Goal: Check status: Check status

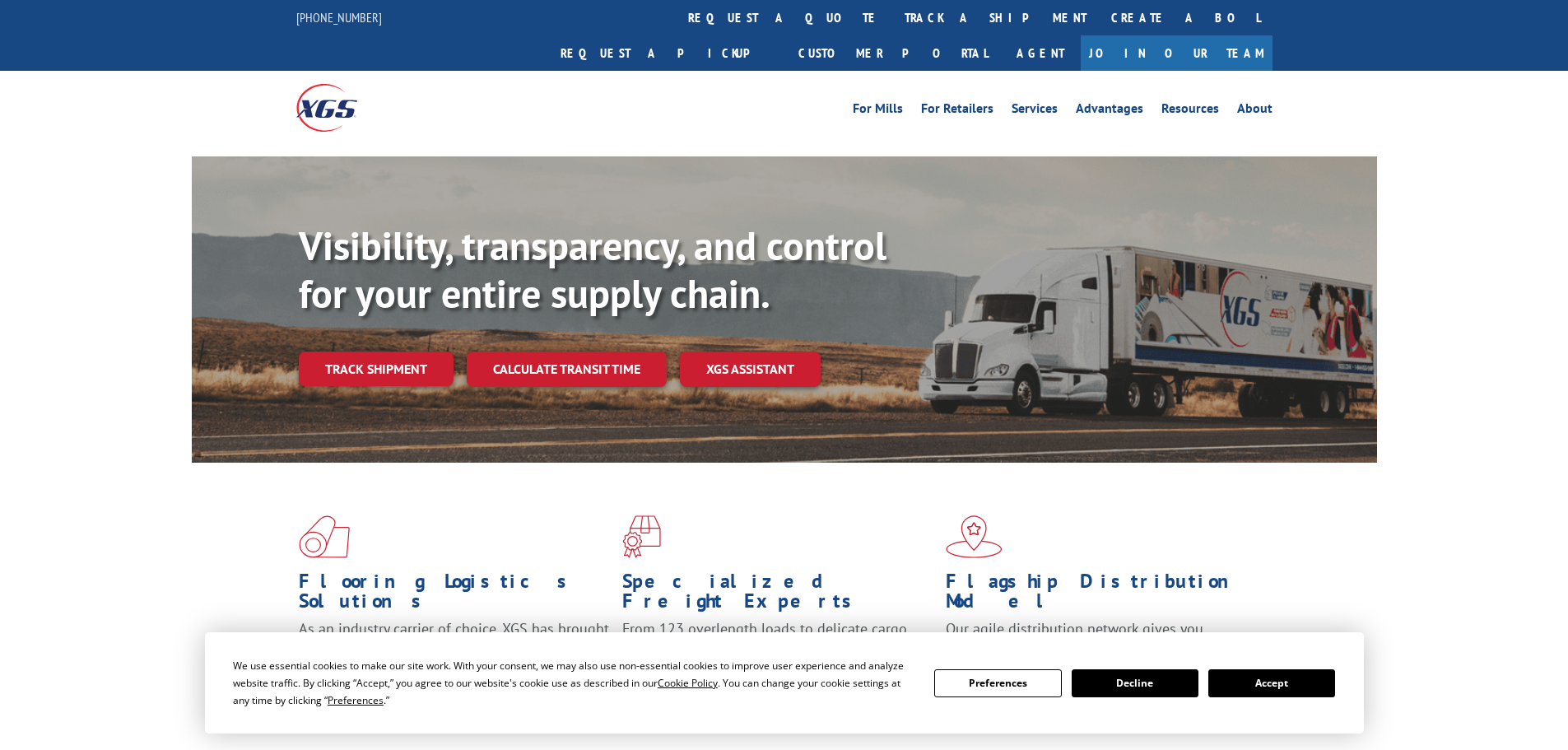
click at [1280, 672] on button "Accept" at bounding box center [1272, 683] width 127 height 28
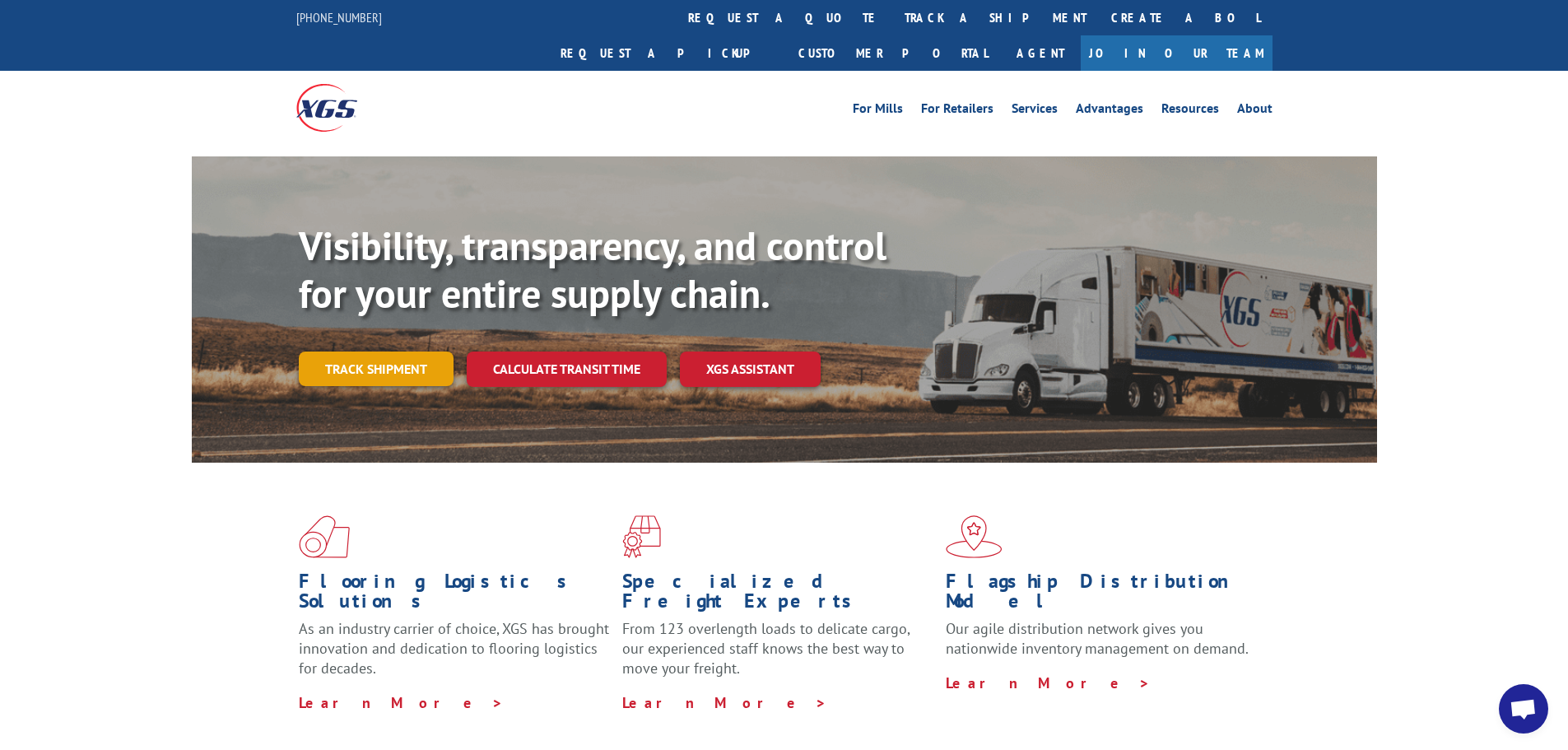
click at [385, 352] on link "Track shipment" at bounding box center [376, 369] width 155 height 35
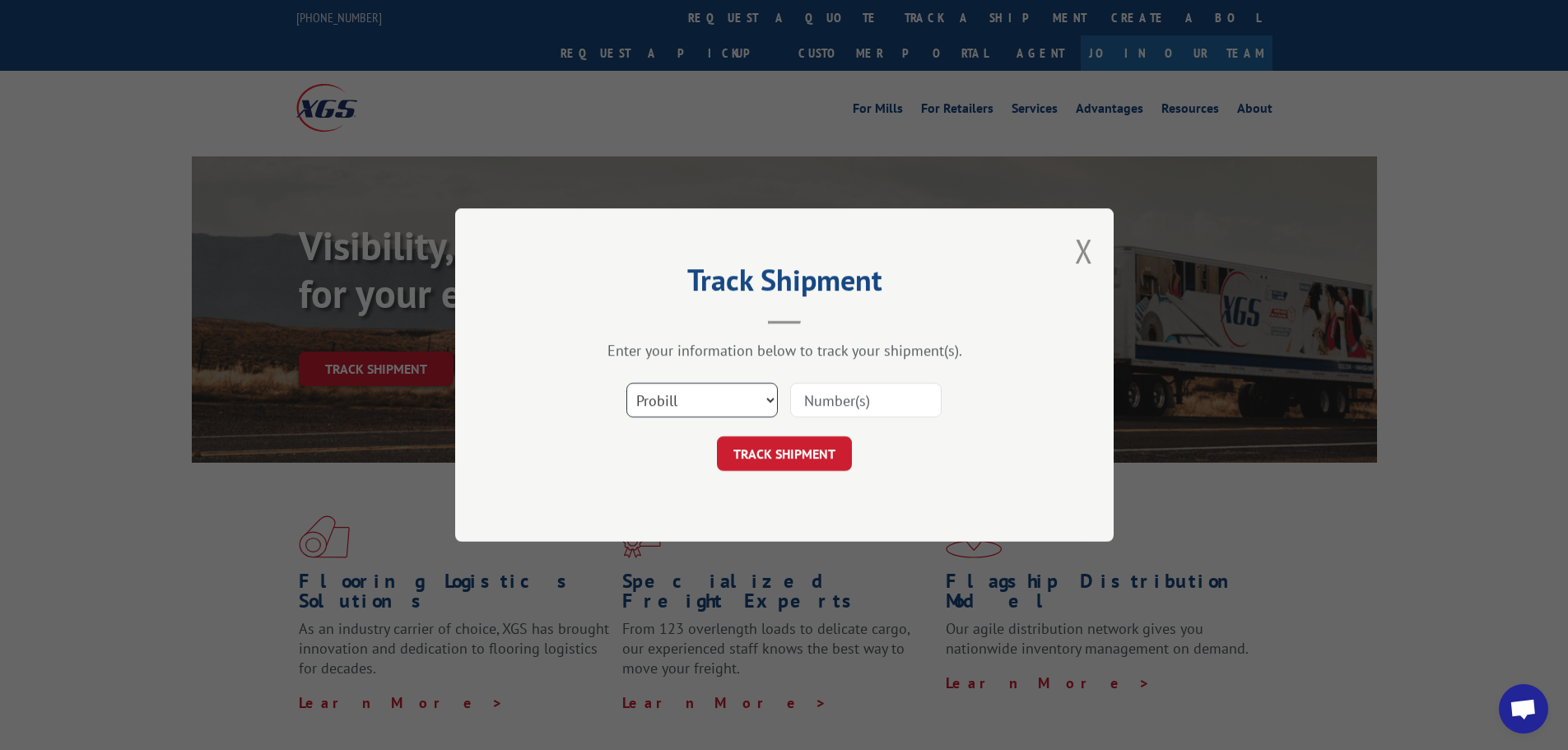
click at [769, 396] on select "Select category... Probill BOL PO" at bounding box center [701, 400] width 151 height 35
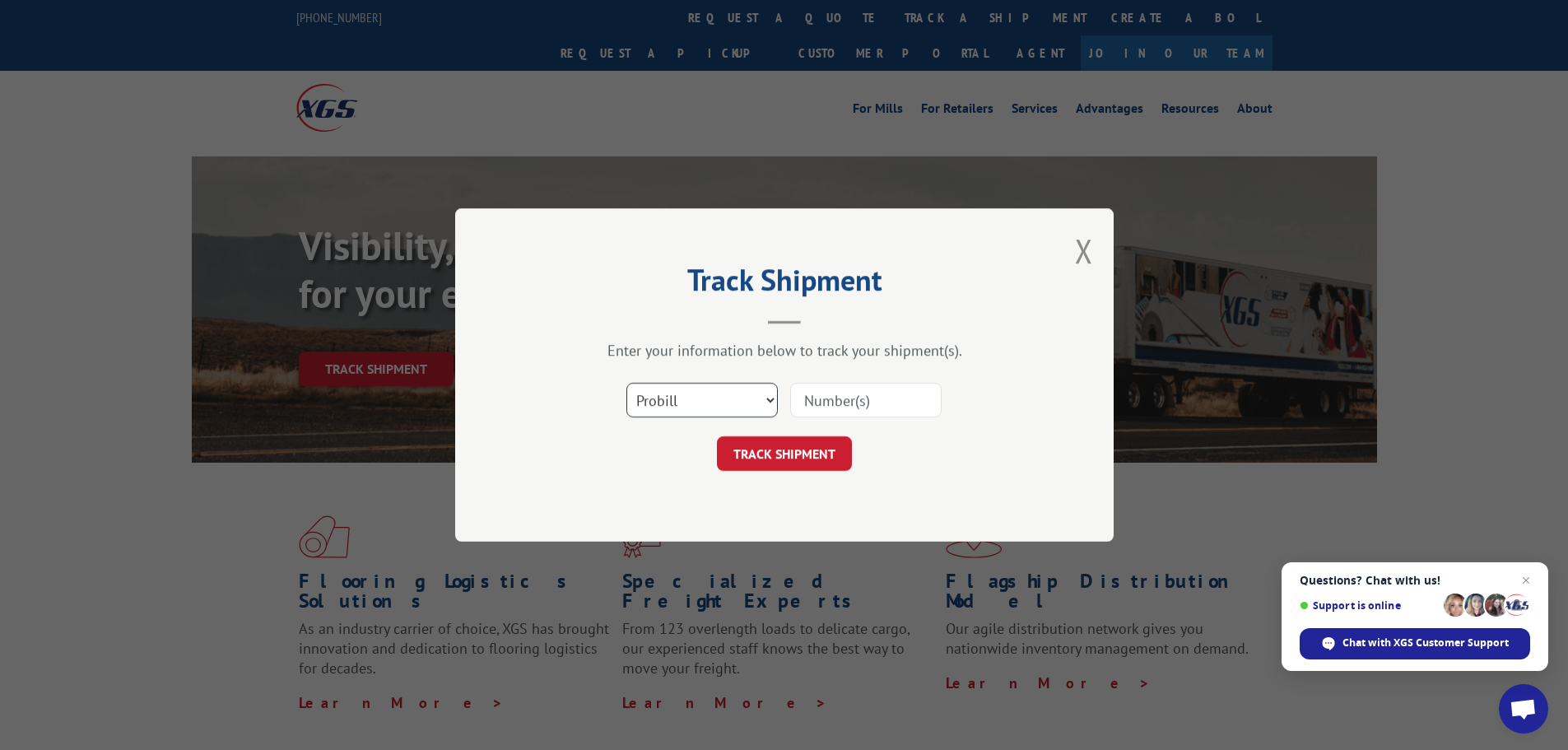
select select "bol"
click at [626, 383] on select "Select category... Probill BOL PO" at bounding box center [701, 400] width 151 height 35
click at [800, 403] on input at bounding box center [866, 400] width 151 height 35
paste input "439668"
type input "439668"
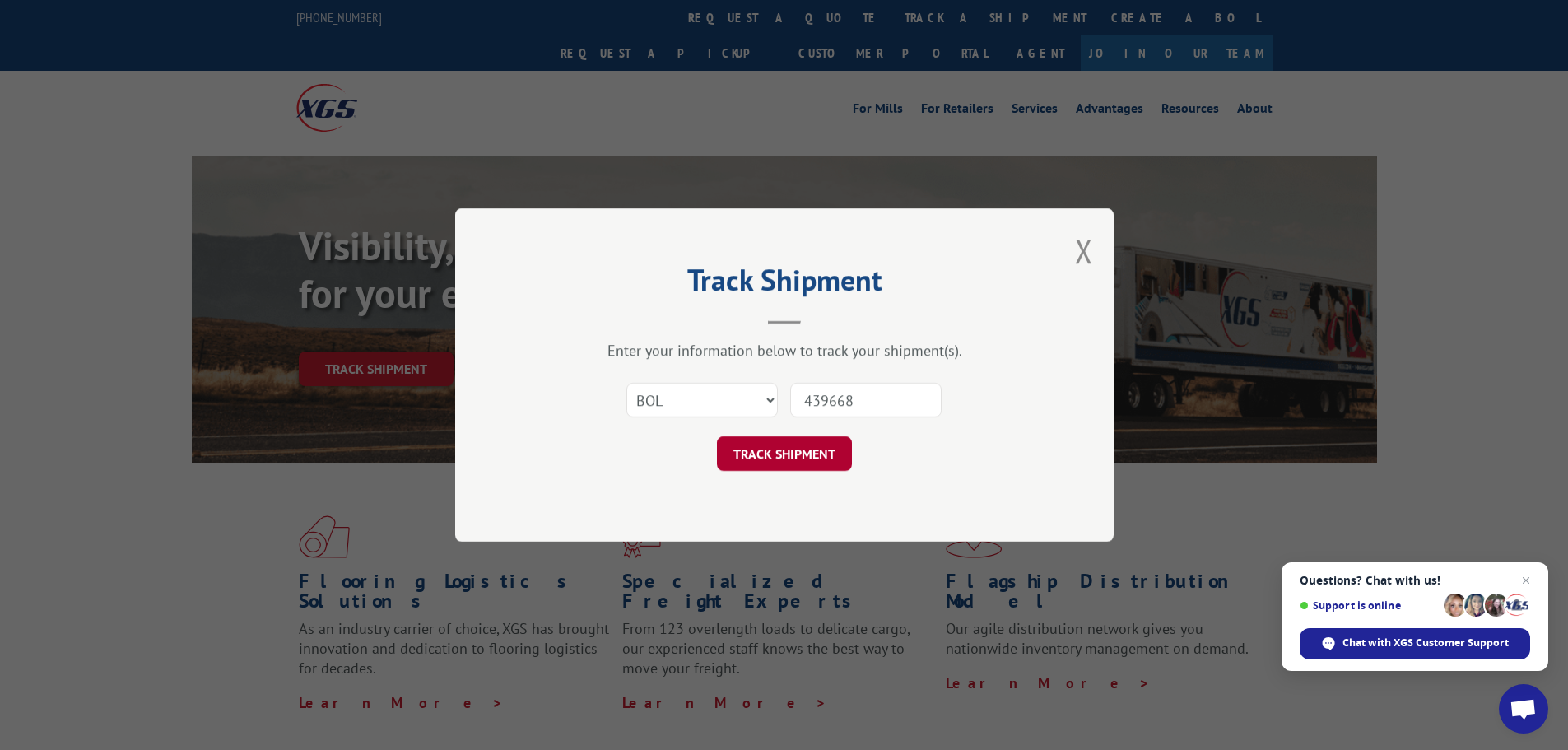
click at [799, 447] on button "TRACK SHIPMENT" at bounding box center [784, 454] width 135 height 35
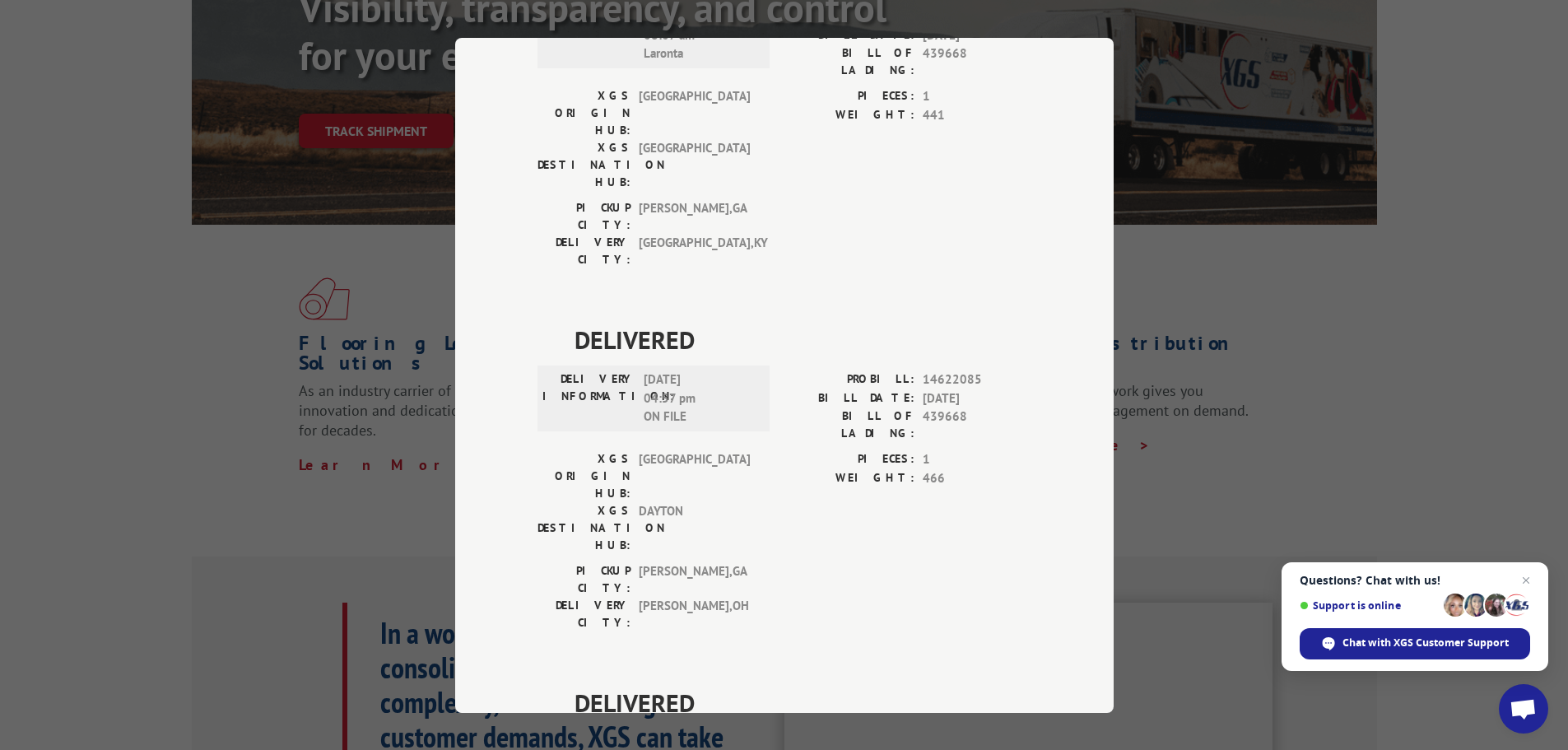
scroll to position [247, 0]
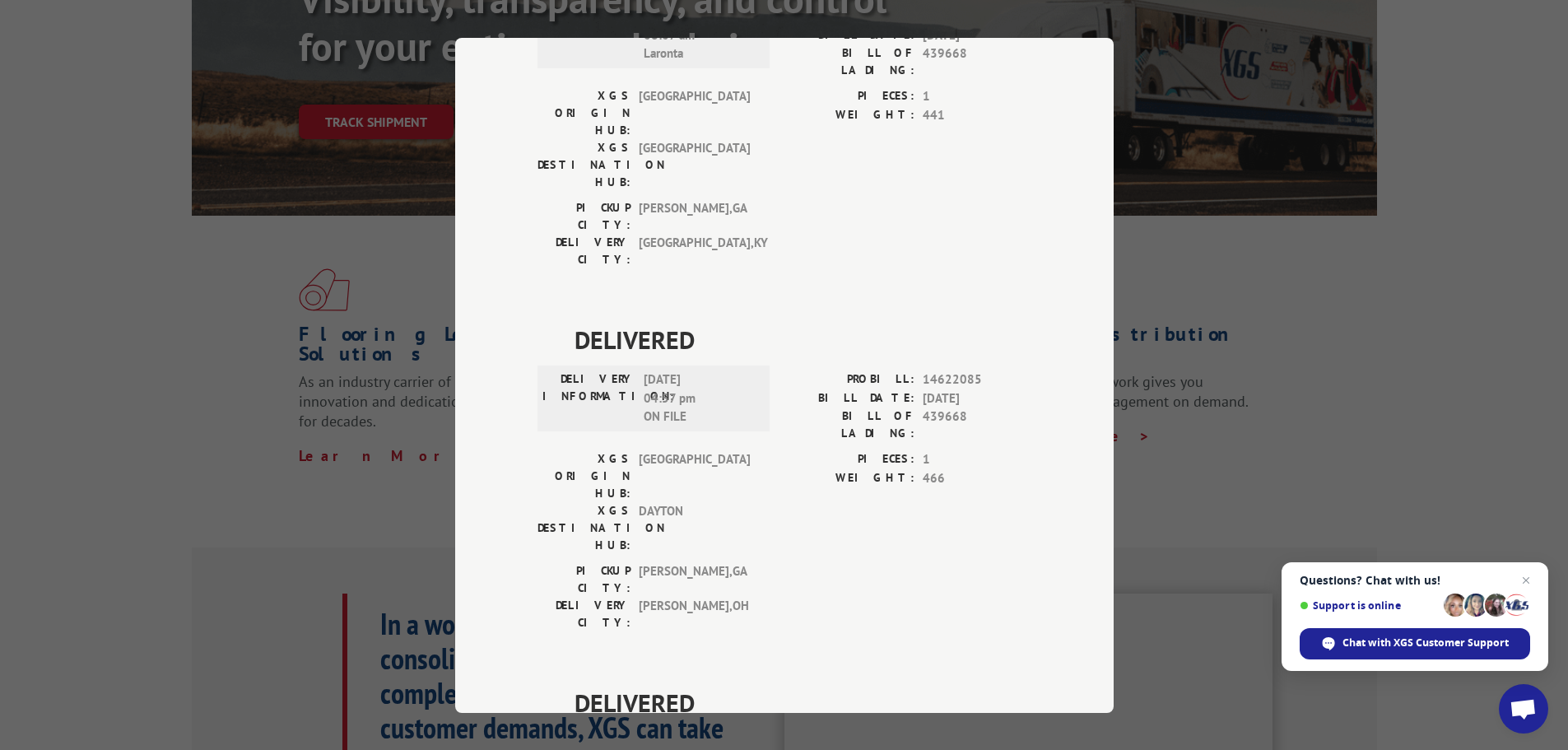
copy span "17588292"
click at [1247, 478] on div "Track Shipment DELIVERED DELIVERY INFORMATION: PROBILL: 6799374 BILL DATE: [DAT…" at bounding box center [784, 375] width 1568 height 750
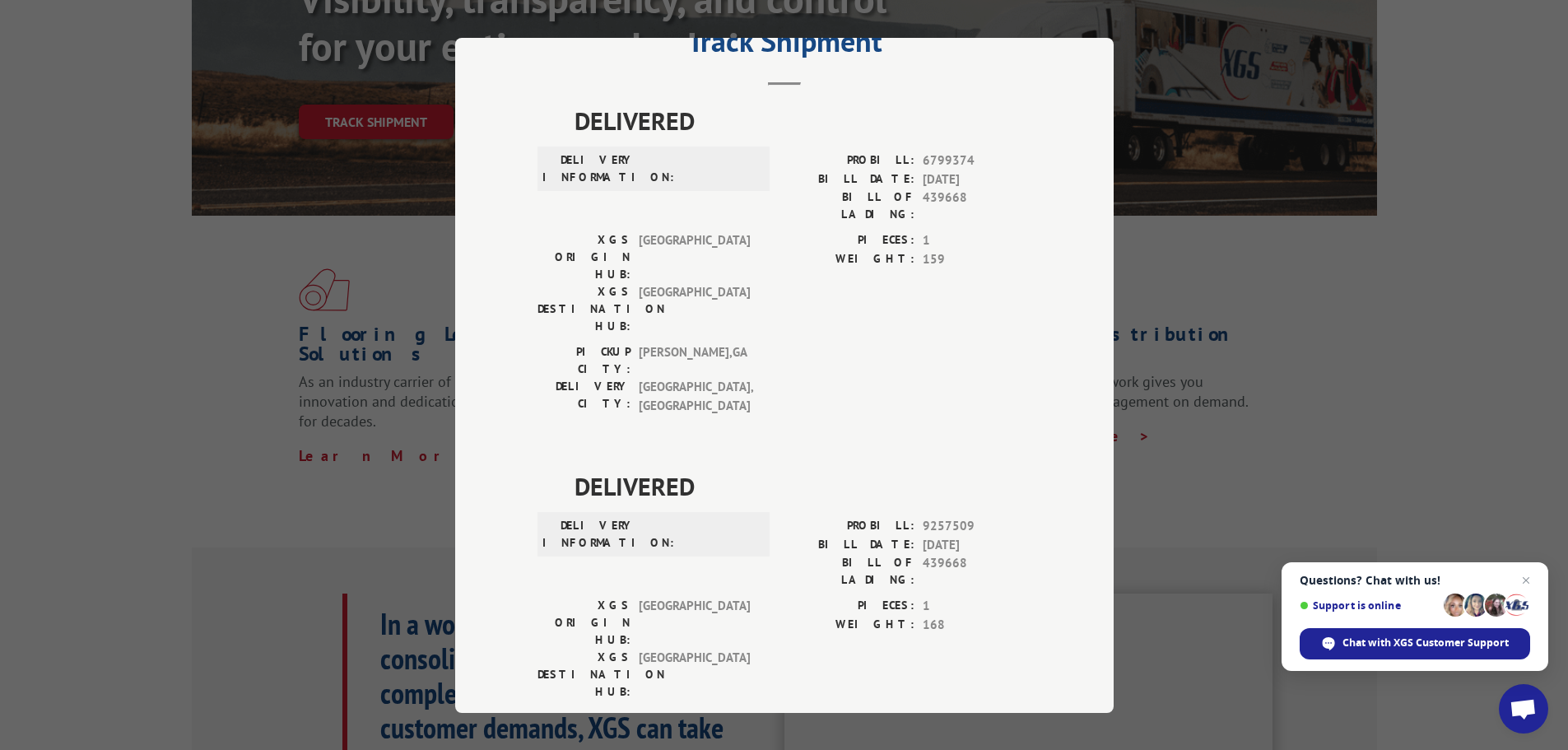
scroll to position [0, 0]
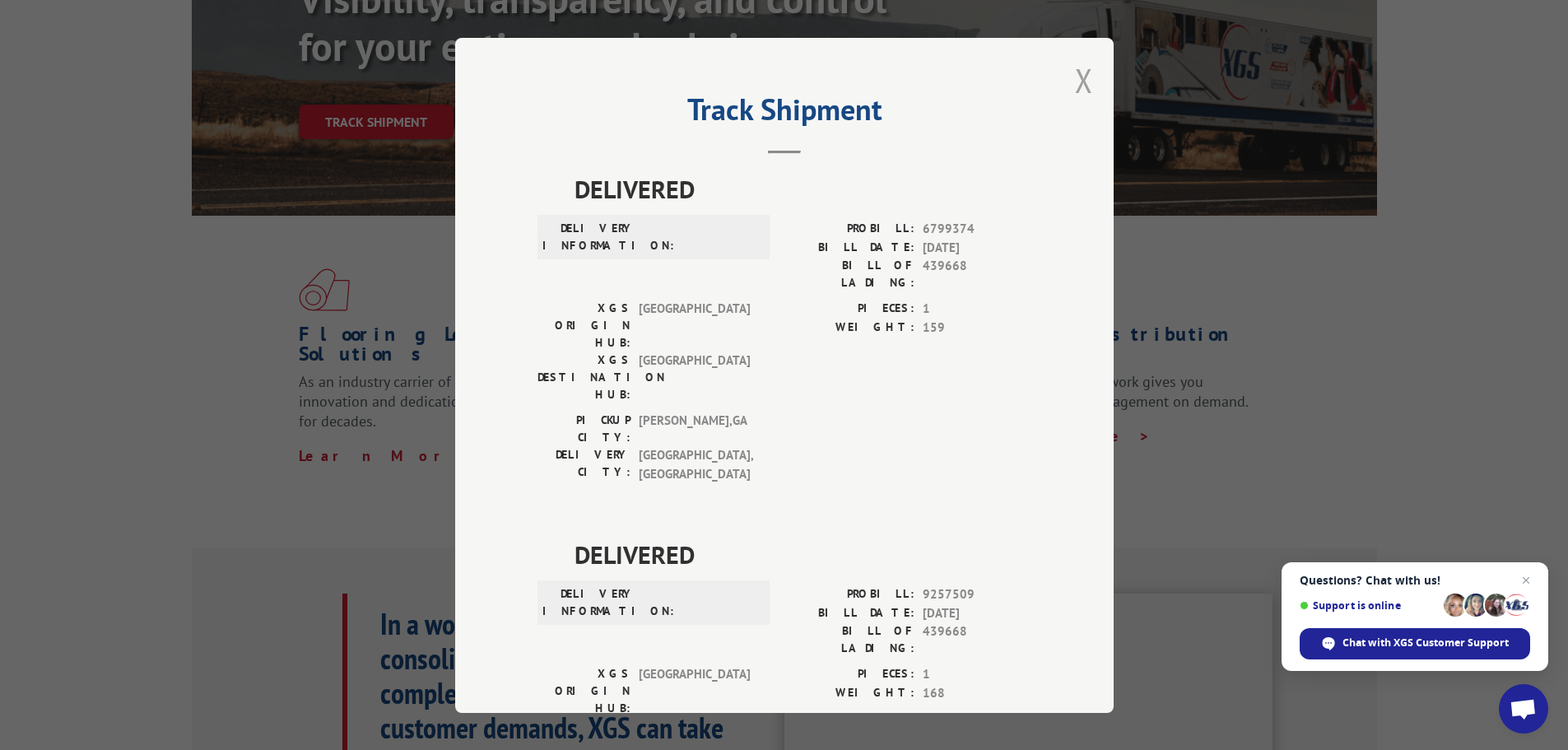
click at [1076, 88] on button "Close modal" at bounding box center [1083, 80] width 18 height 43
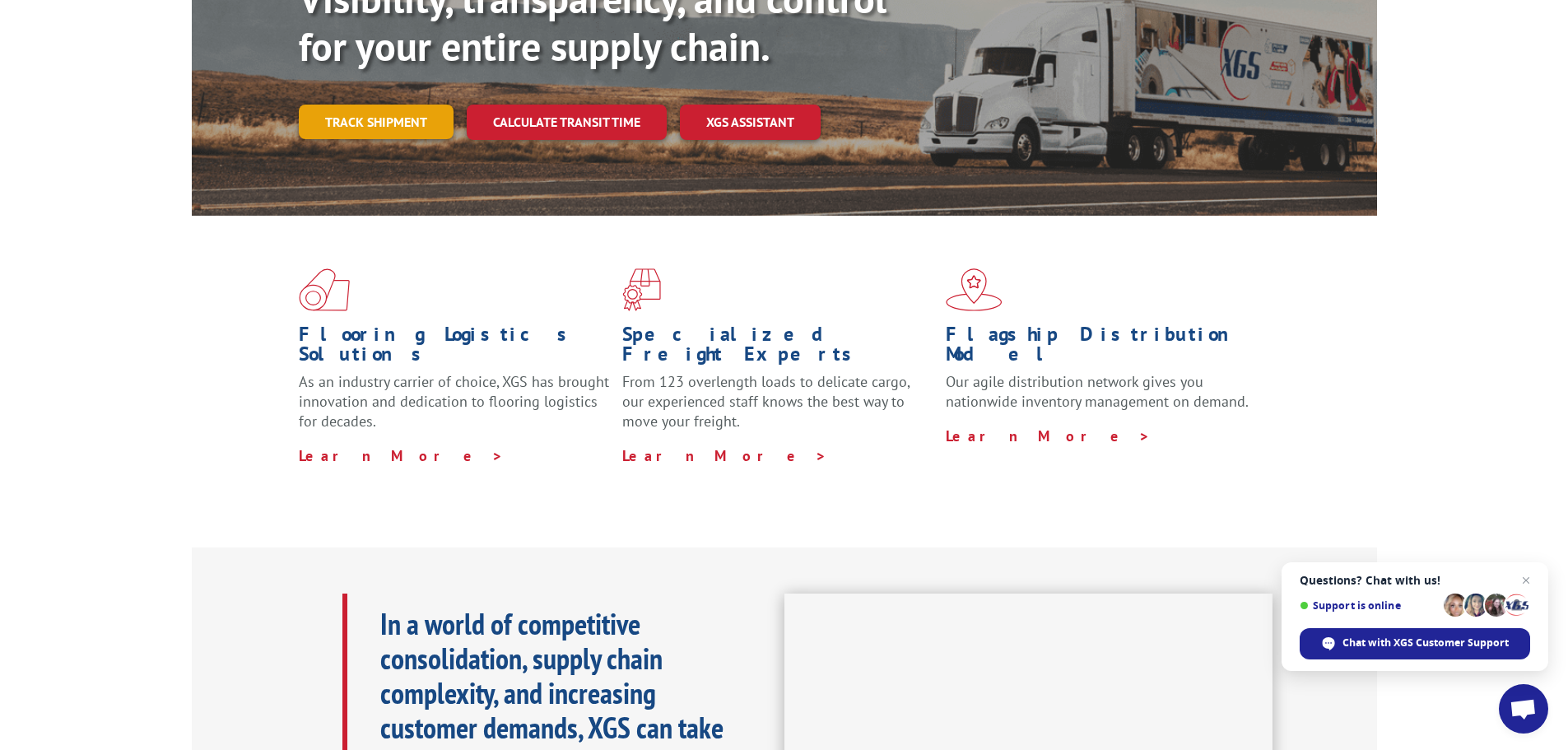
click at [369, 105] on link "Track shipment" at bounding box center [376, 122] width 155 height 35
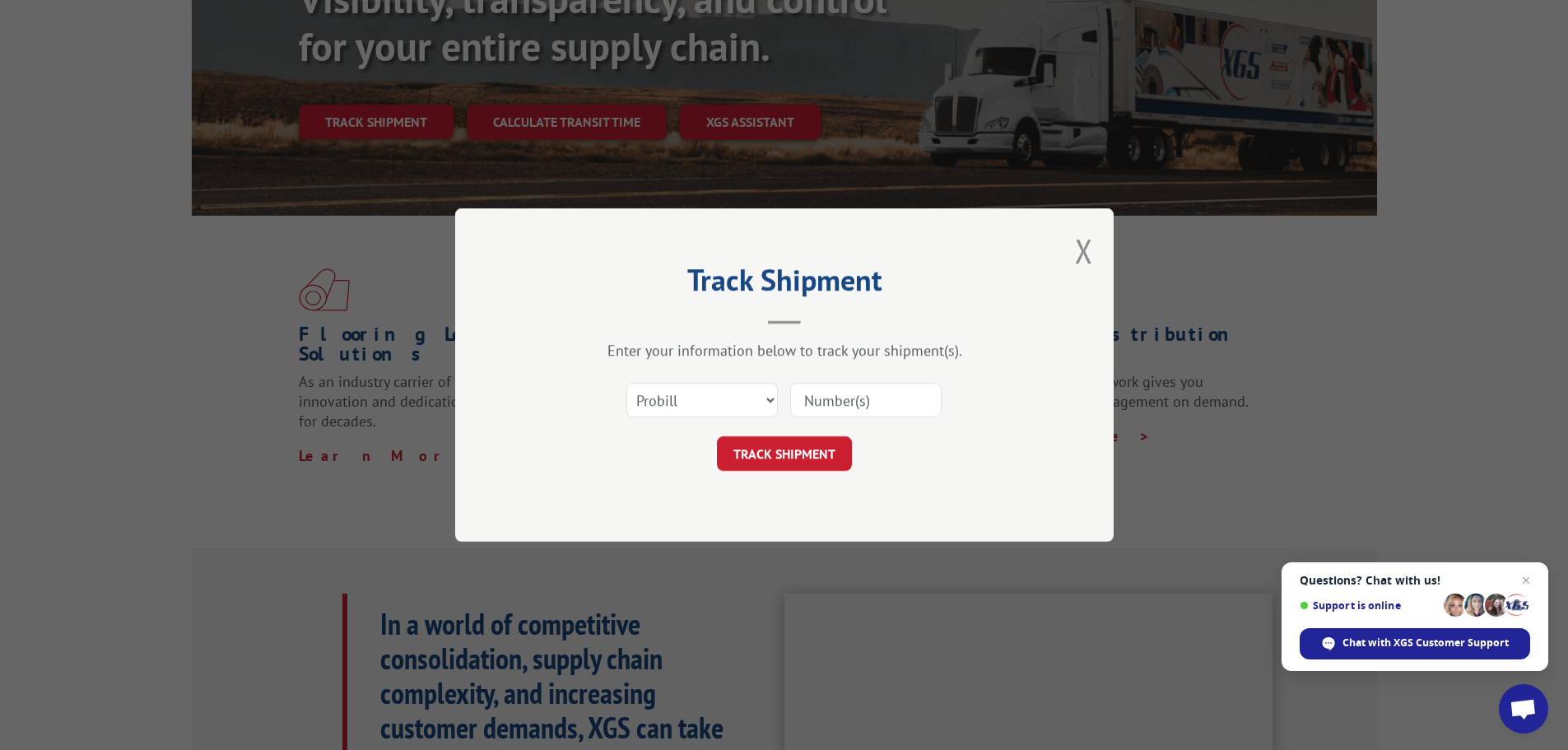
click at [857, 397] on input at bounding box center [866, 400] width 151 height 35
paste input "17516193"
type input "17516193"
click at [804, 453] on button "TRACK SHIPMENT" at bounding box center [784, 454] width 135 height 35
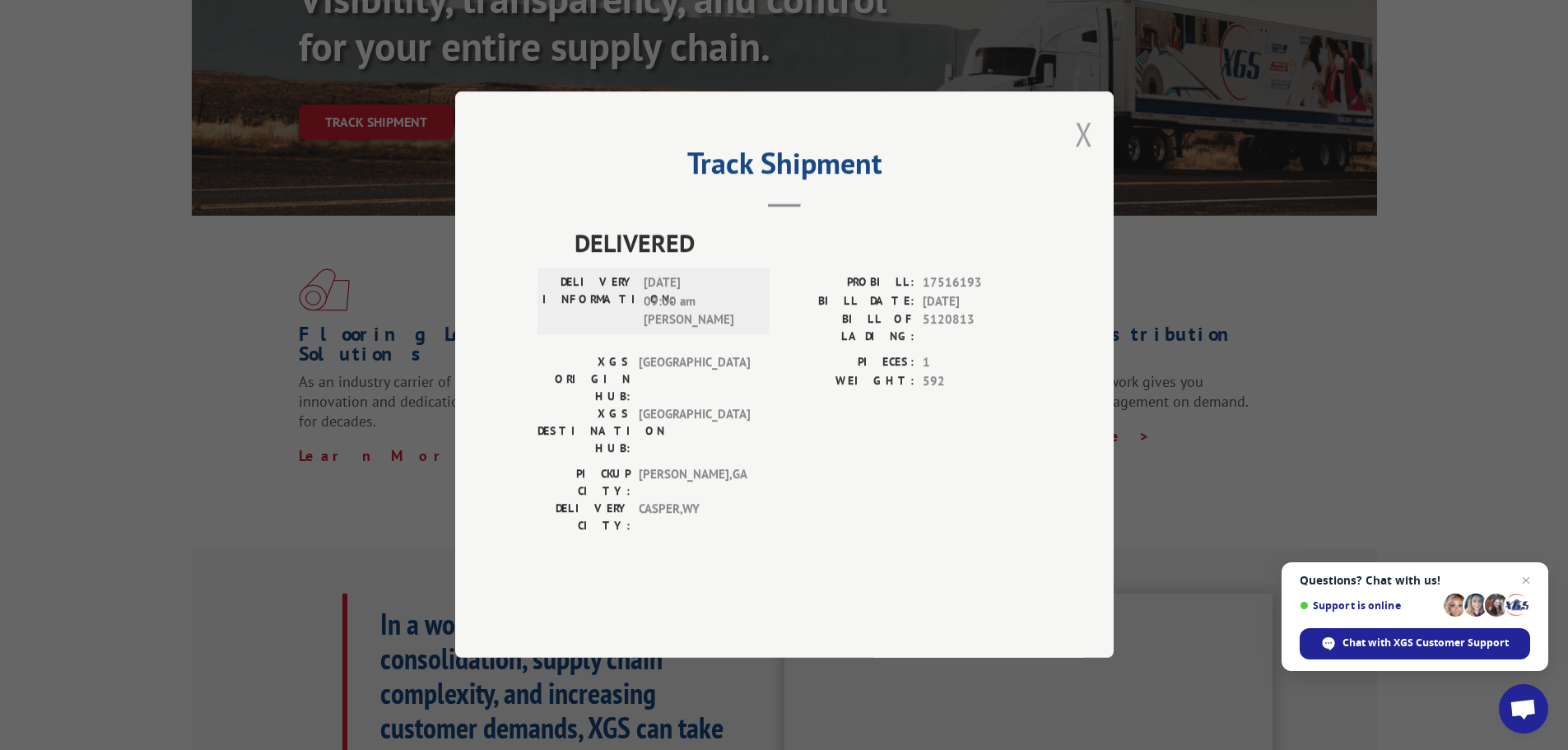
click at [1080, 156] on button "Close modal" at bounding box center [1083, 134] width 18 height 43
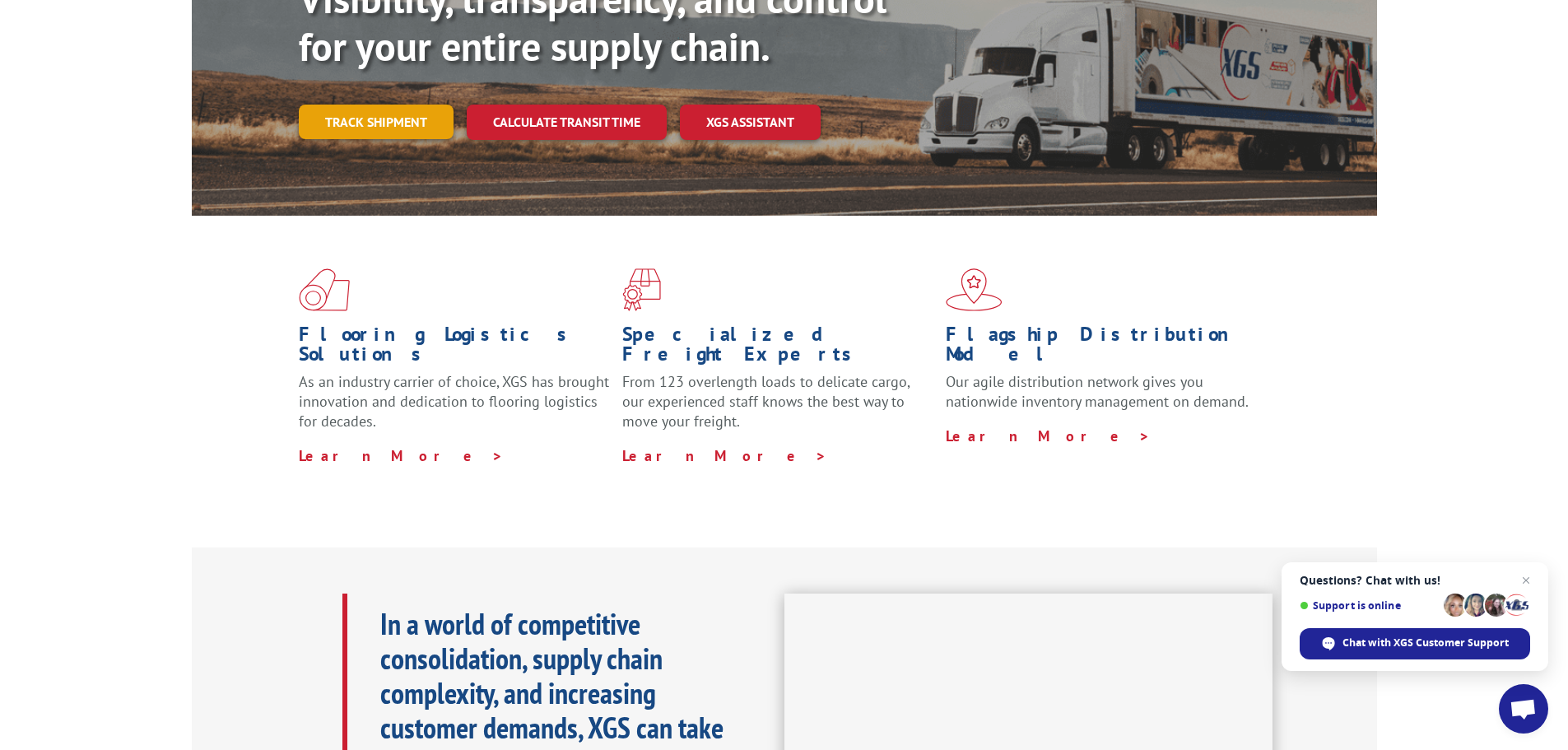
click at [372, 105] on link "Track shipment" at bounding box center [376, 122] width 155 height 35
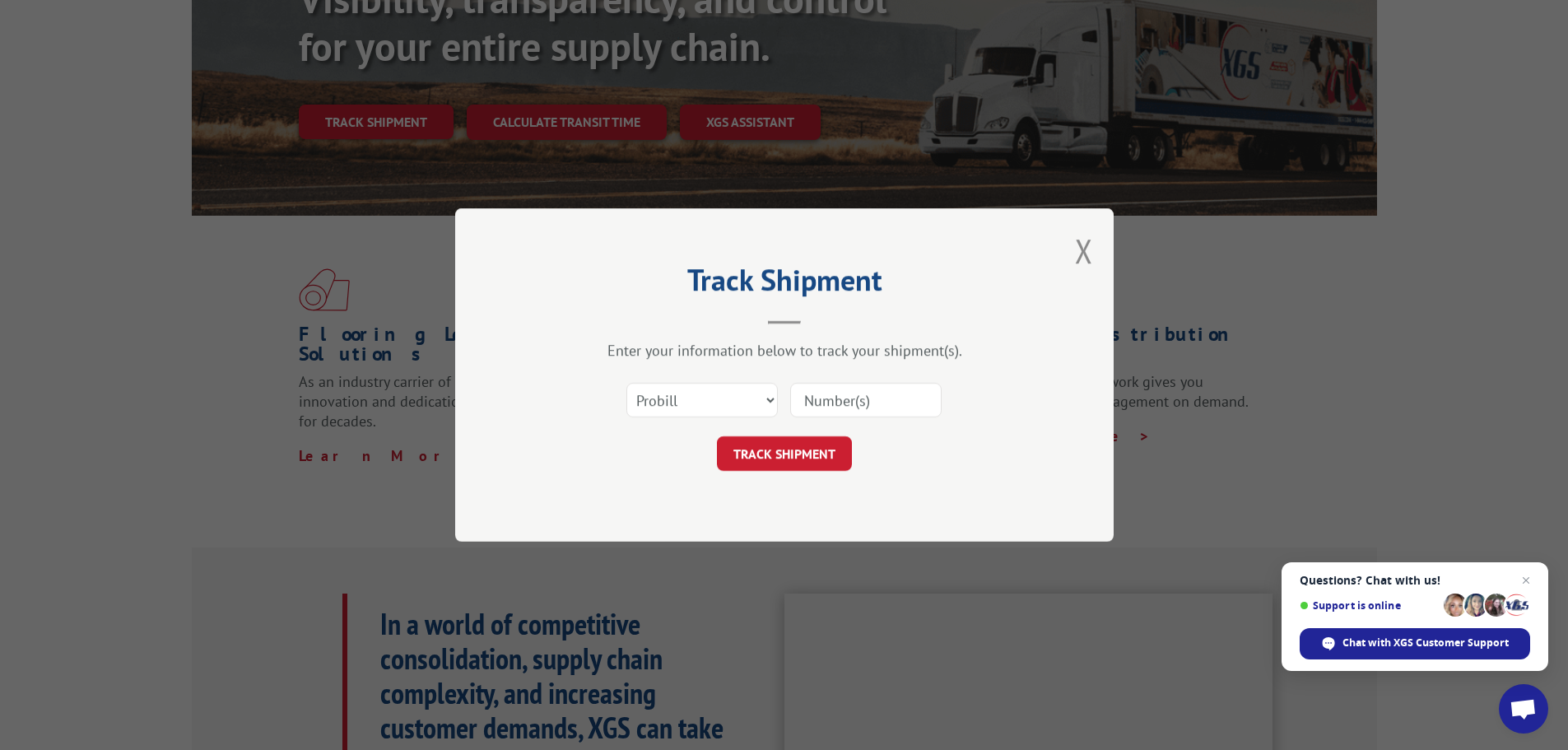
click at [873, 401] on input at bounding box center [866, 400] width 151 height 35
paste input "17520741"
type input "17520741"
click at [793, 435] on form "Select category... Probill BOL PO 17520741 TRACK SHIPMENT" at bounding box center [784, 422] width 494 height 98
click at [783, 448] on button "TRACK SHIPMENT" at bounding box center [784, 454] width 135 height 35
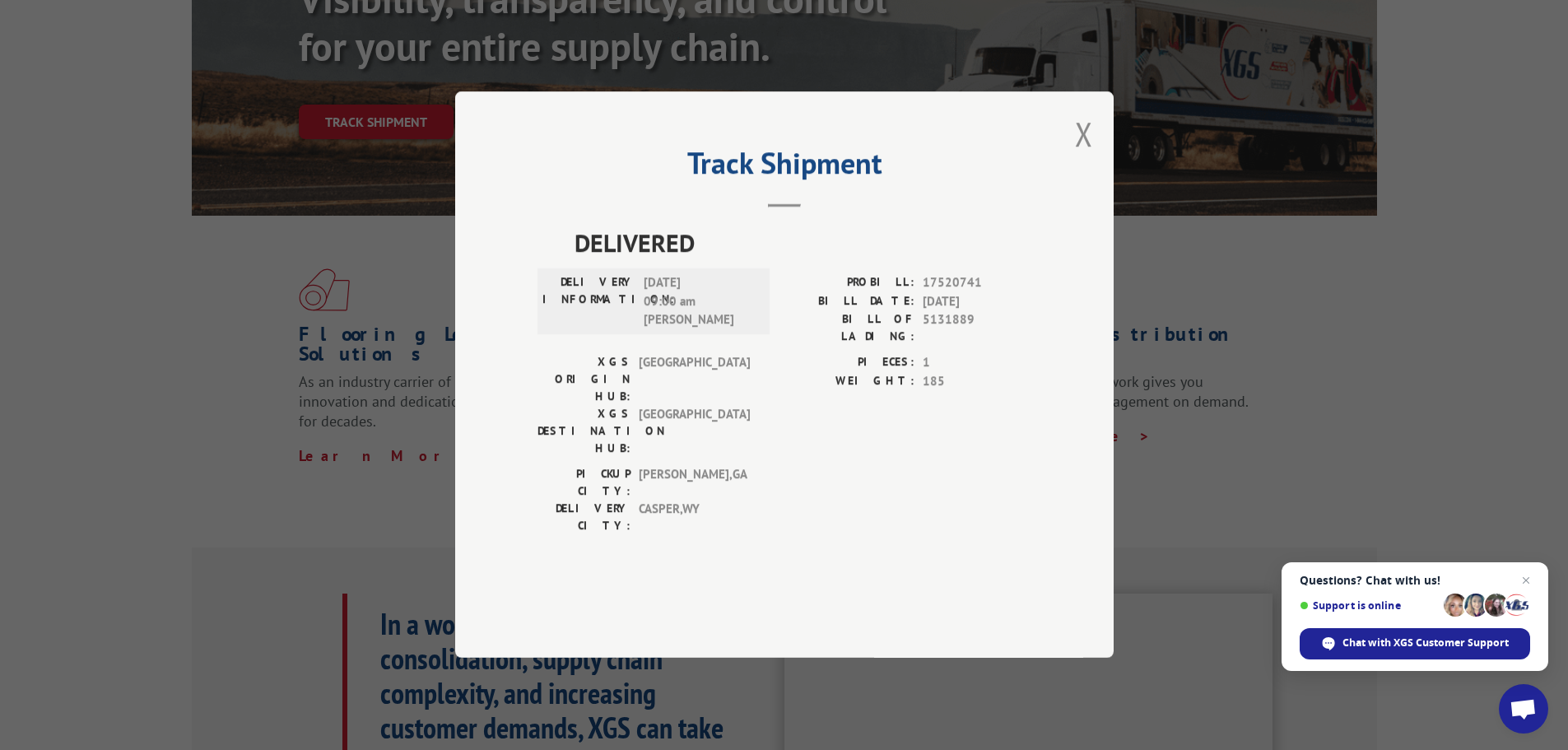
drag, startPoint x: 1082, startPoint y: 179, endPoint x: 1022, endPoint y: 182, distance: 60.1
click at [1082, 156] on button "Close modal" at bounding box center [1083, 134] width 18 height 43
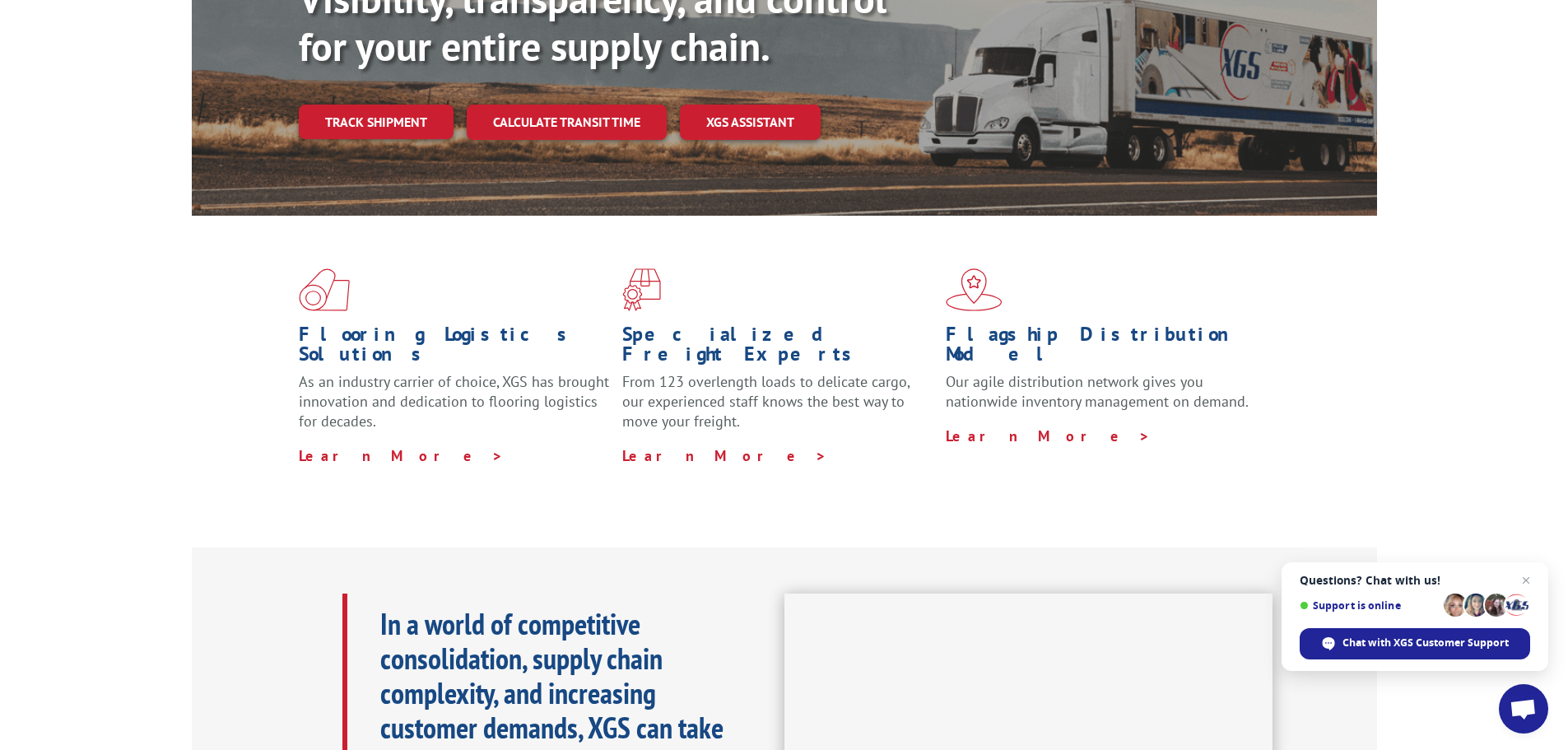
click at [381, 105] on link "Track shipment" at bounding box center [376, 122] width 155 height 35
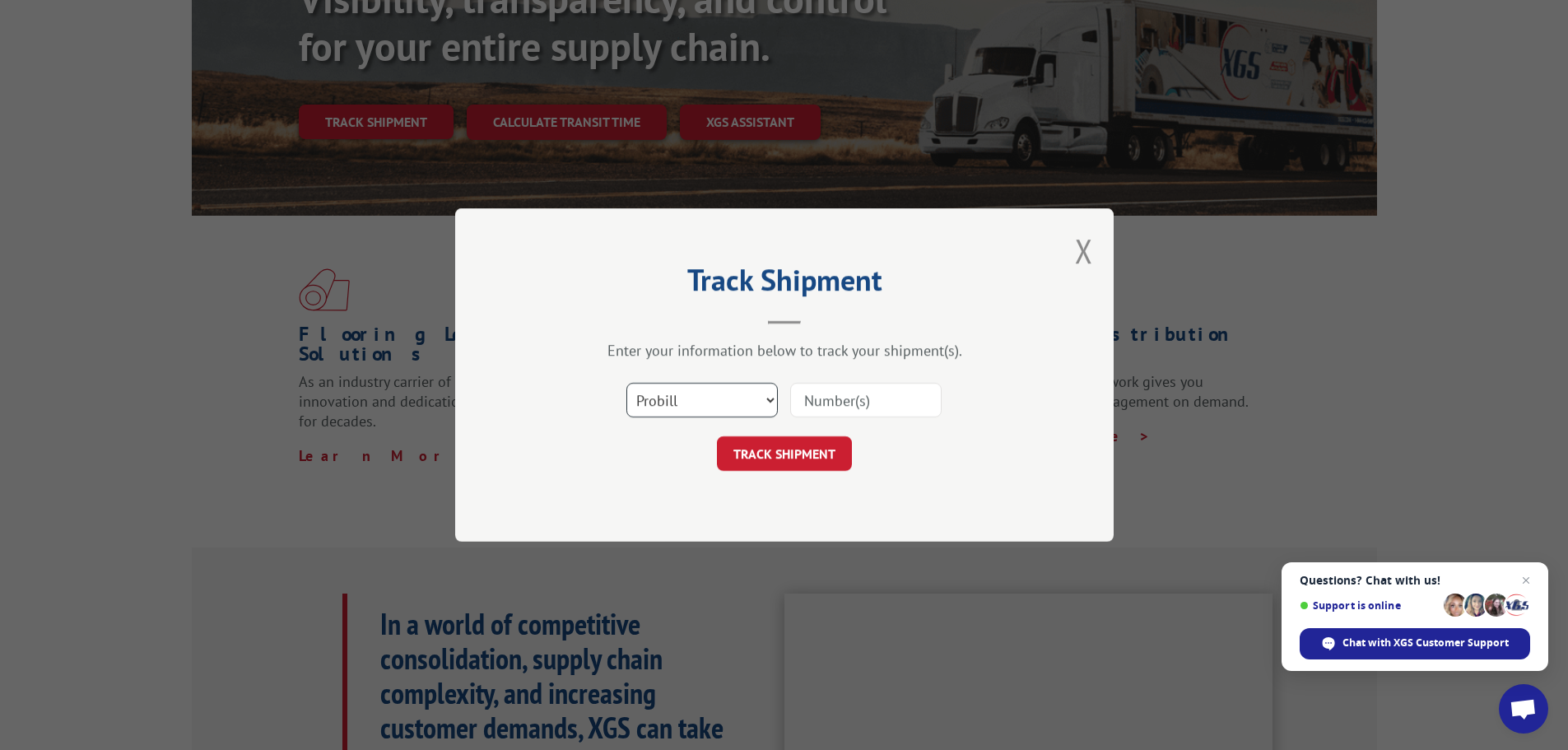
click at [772, 397] on select "Select category... Probill BOL PO" at bounding box center [701, 400] width 151 height 35
select select "bol"
click at [626, 383] on select "Select category... Probill BOL PO" at bounding box center [701, 400] width 151 height 35
drag, startPoint x: 825, startPoint y: 400, endPoint x: 906, endPoint y: 444, distance: 92.2
click at [825, 399] on input at bounding box center [866, 400] width 151 height 35
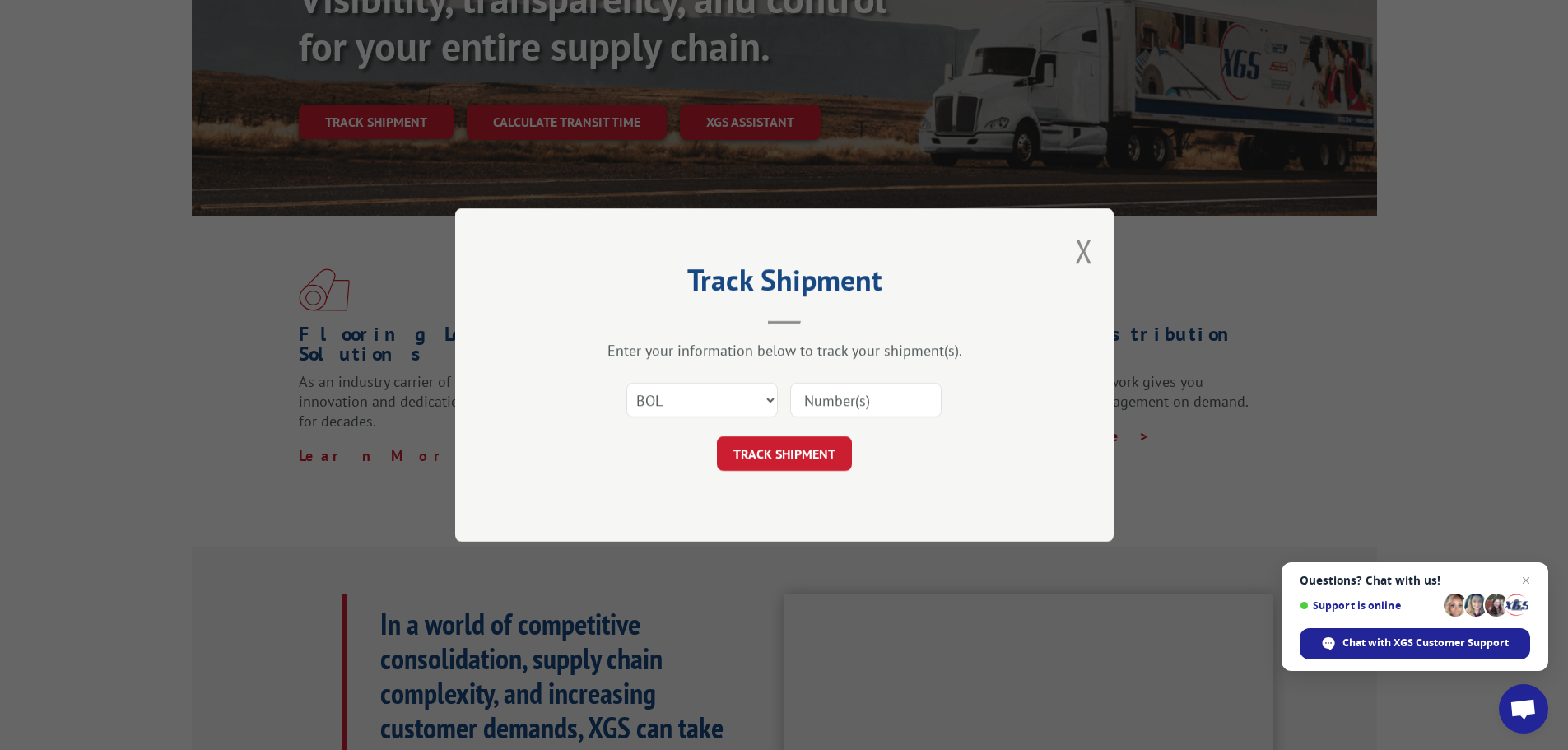
paste input "987434"
type input "987434"
click at [803, 454] on button "TRACK SHIPMENT" at bounding box center [784, 454] width 135 height 35
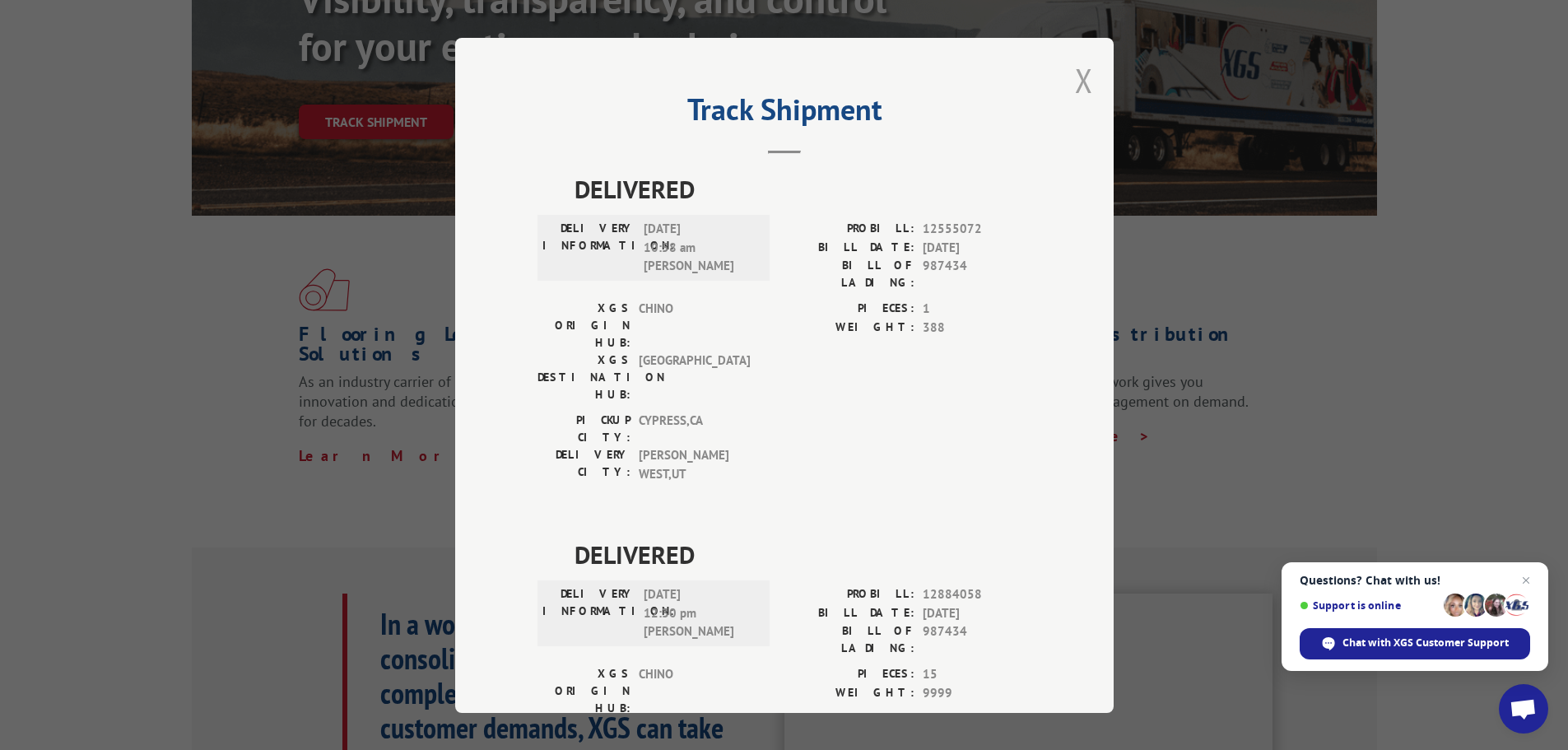
click at [1075, 79] on button "Close modal" at bounding box center [1083, 80] width 18 height 43
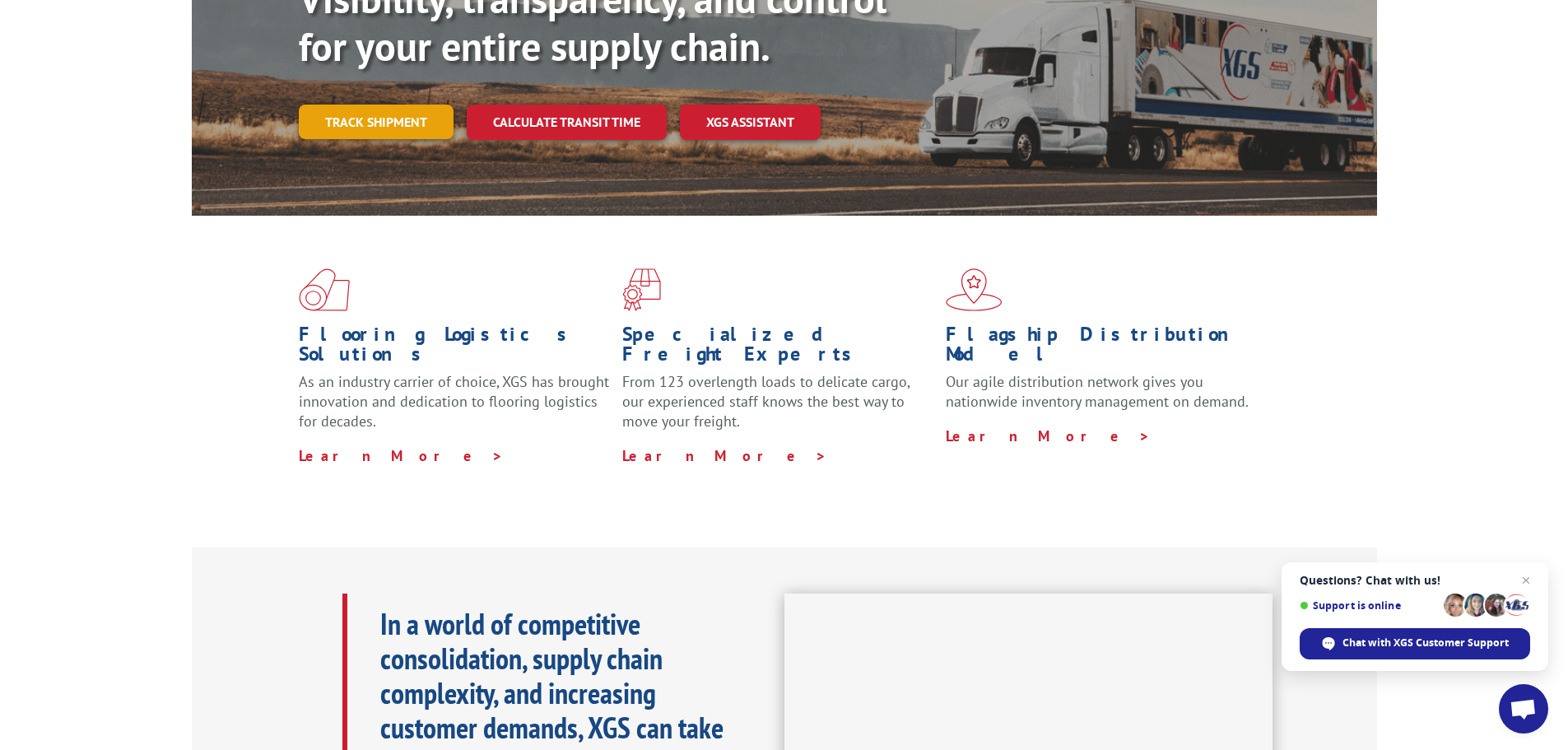
click at [390, 105] on link "Track shipment" at bounding box center [376, 122] width 155 height 35
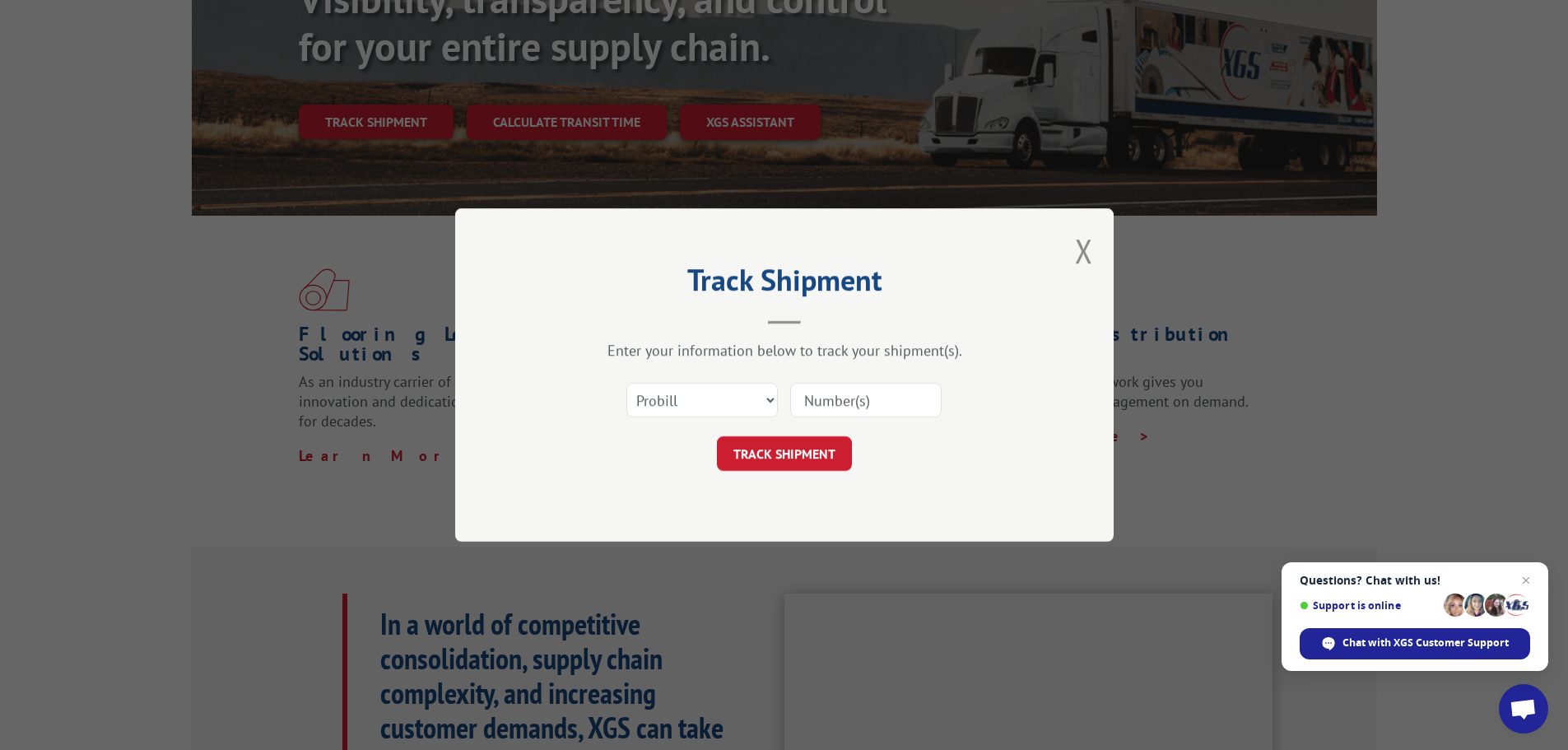
click at [852, 407] on input at bounding box center [866, 400] width 151 height 35
paste input "17469819"
type input "17469819"
click at [801, 438] on button "TRACK SHIPMENT" at bounding box center [784, 454] width 135 height 35
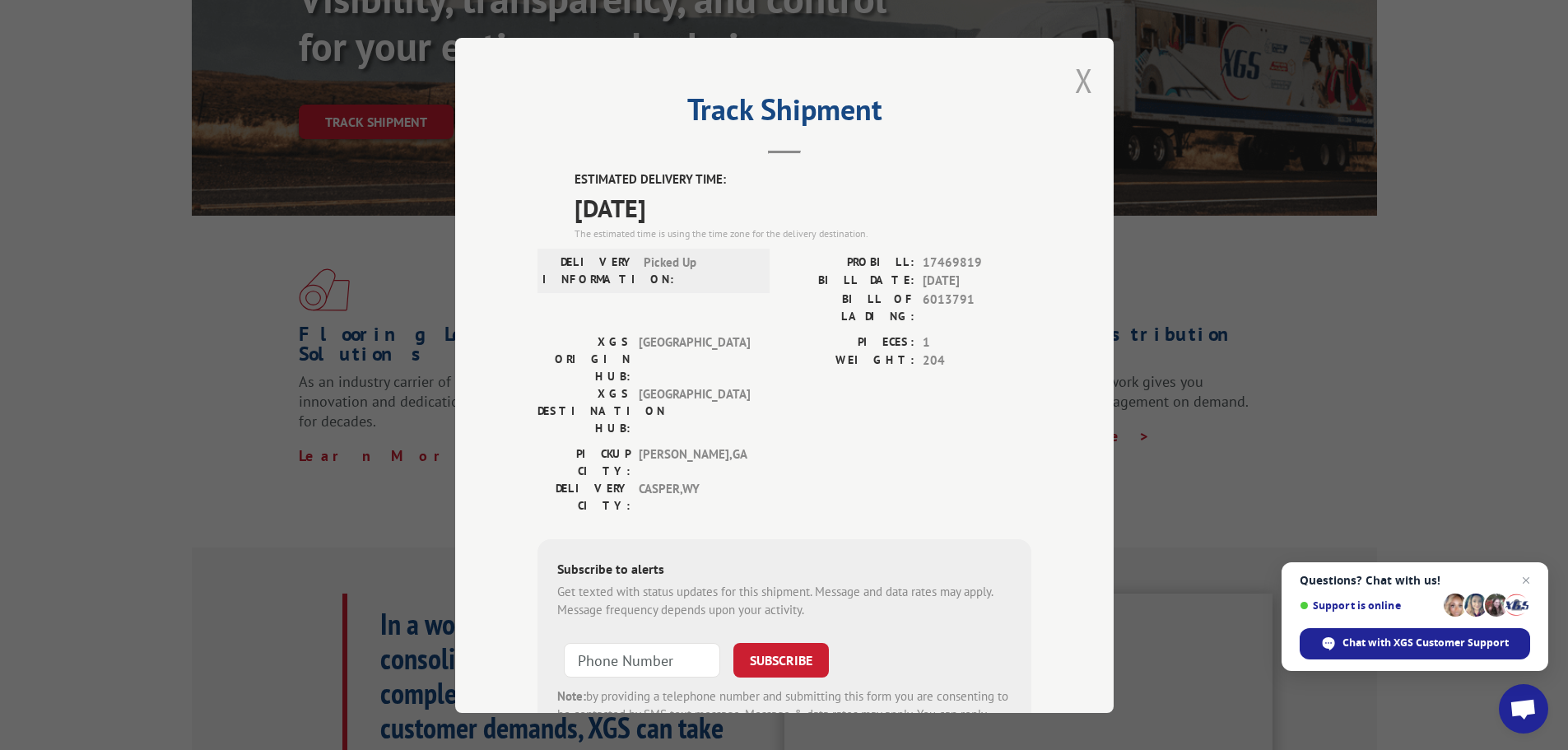
click at [1075, 79] on button "Close modal" at bounding box center [1083, 80] width 18 height 43
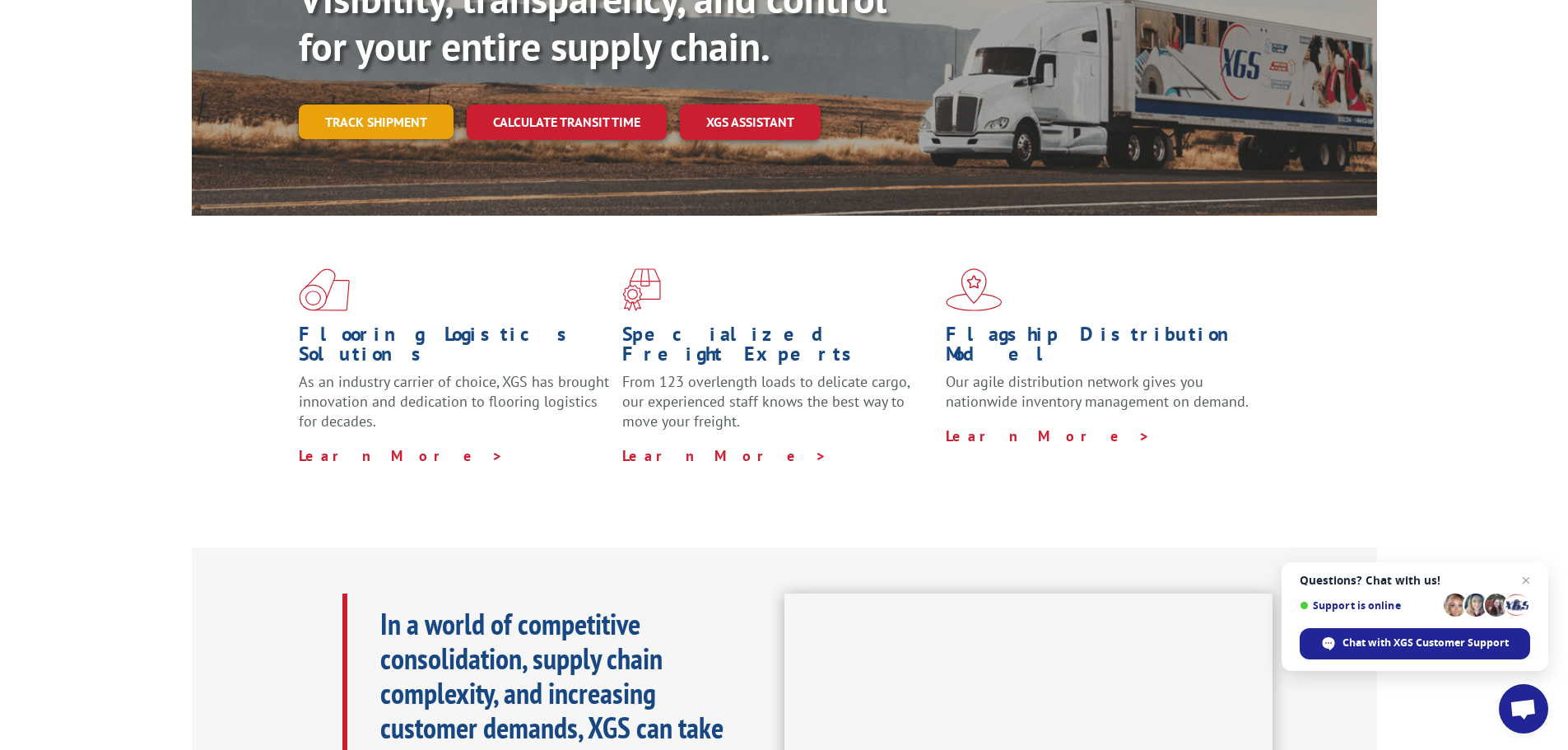
click at [396, 105] on link "Track shipment" at bounding box center [376, 122] width 155 height 35
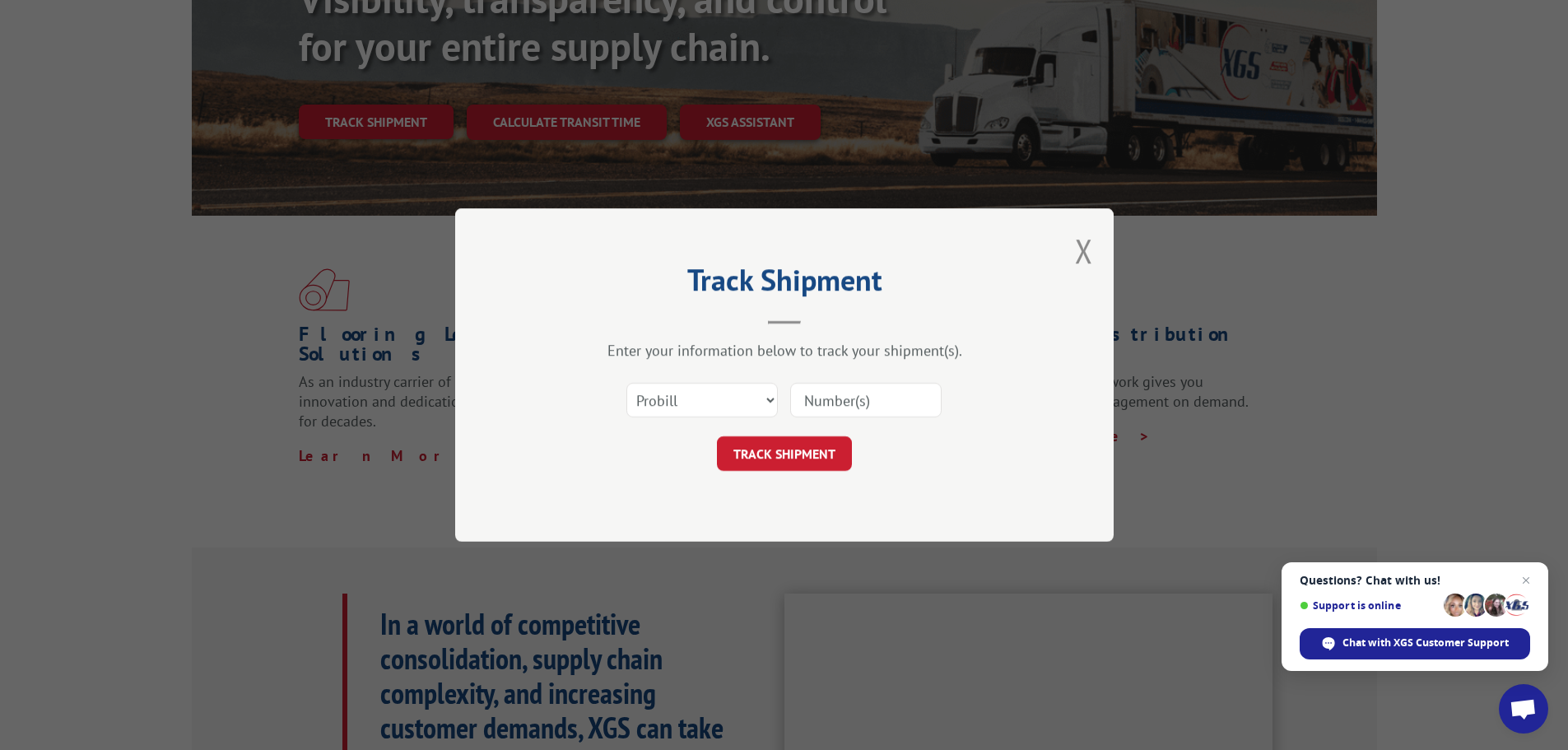
click at [865, 405] on input at bounding box center [866, 400] width 151 height 35
paste input "17521139"
type input "17521139"
click at [794, 446] on button "TRACK SHIPMENT" at bounding box center [784, 454] width 135 height 35
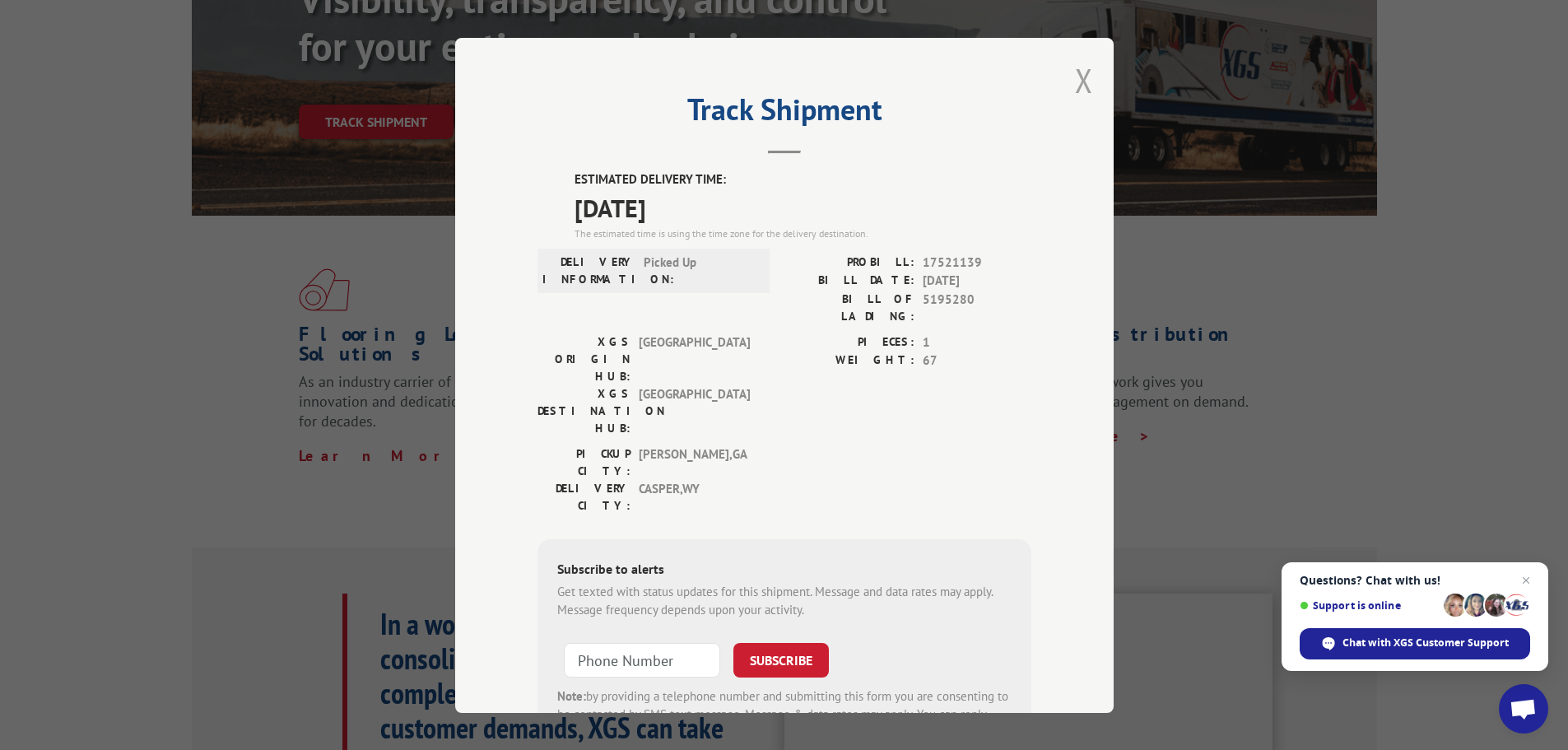
click at [1075, 74] on button "Close modal" at bounding box center [1083, 80] width 18 height 43
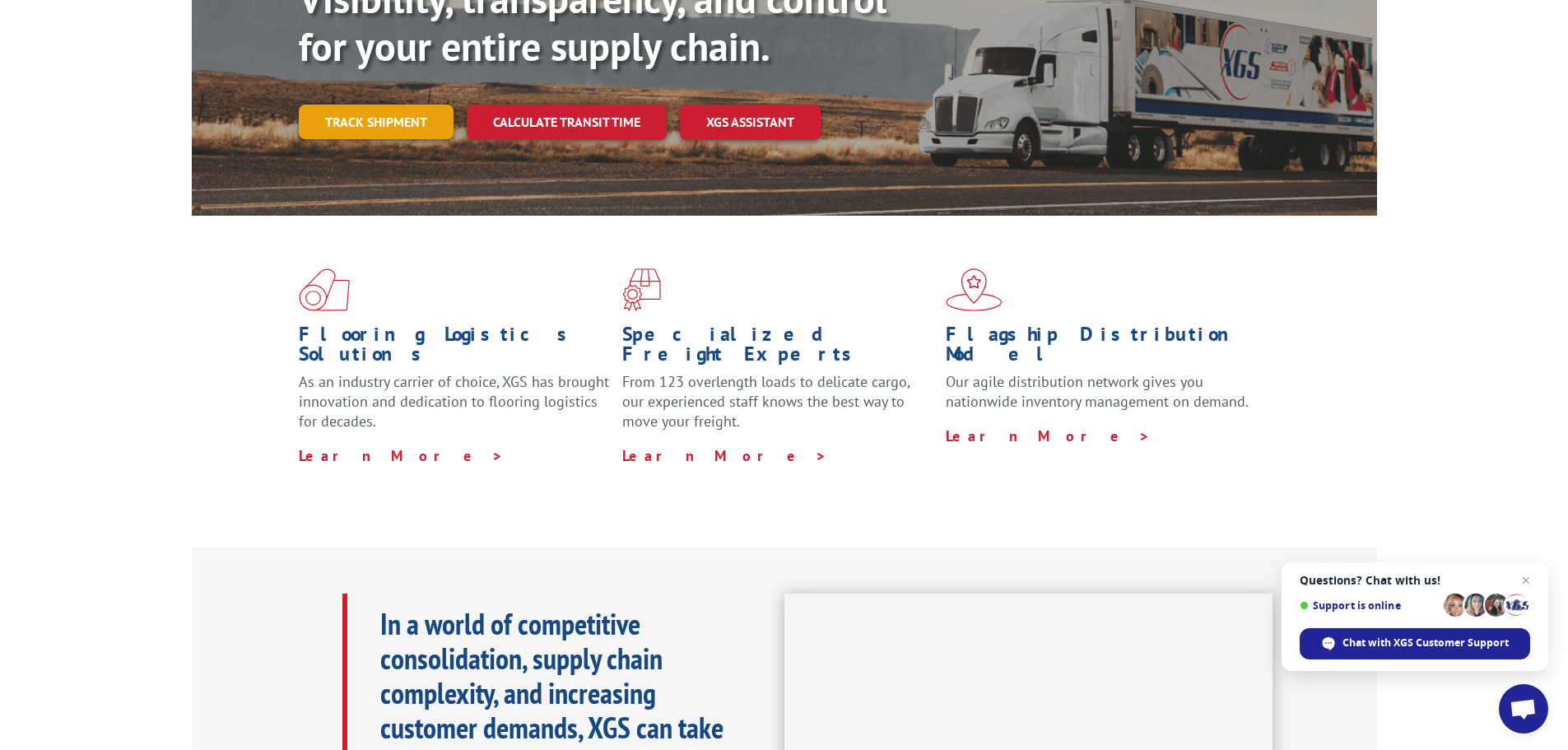
click at [386, 105] on link "Track shipment" at bounding box center [376, 122] width 155 height 35
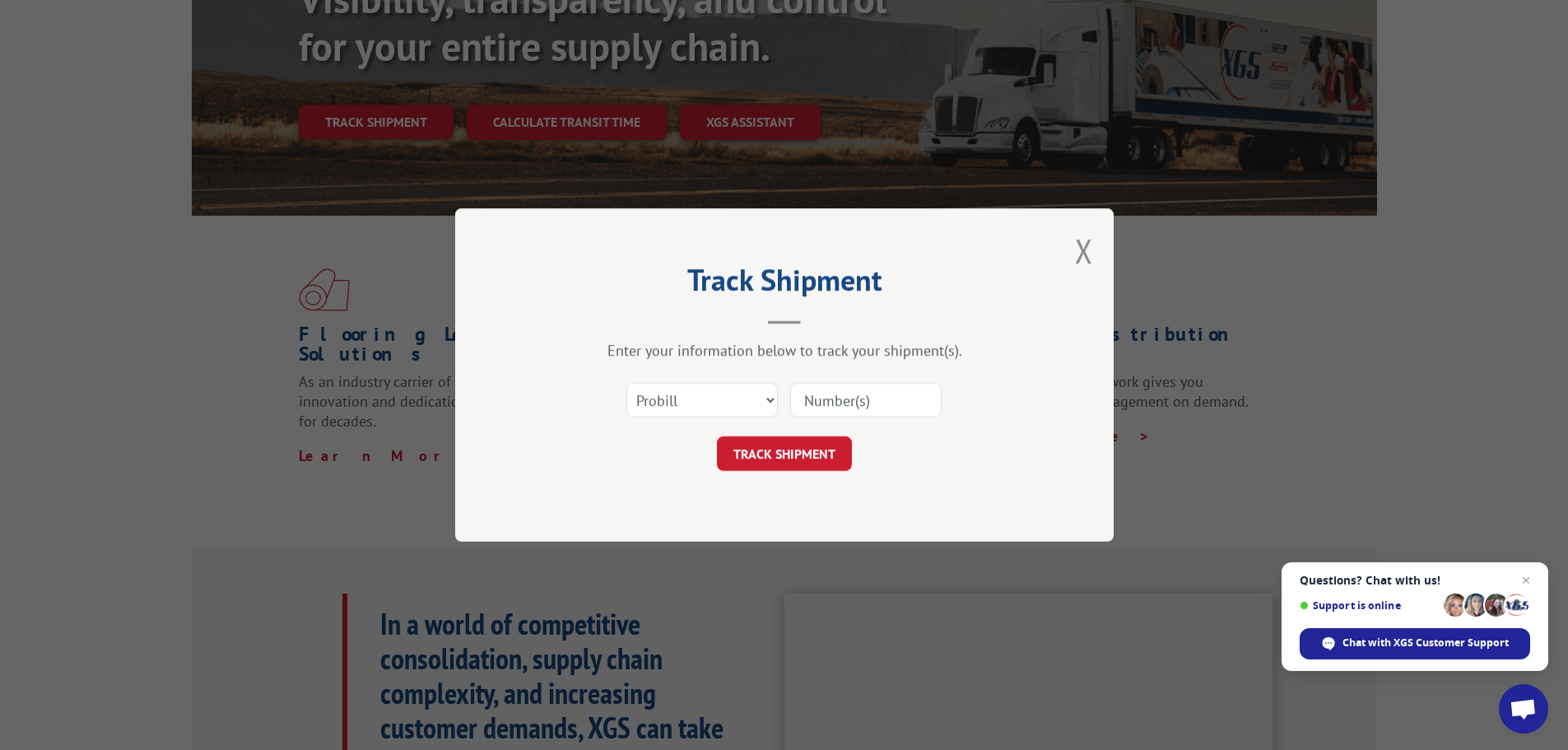
click at [866, 407] on input at bounding box center [866, 400] width 151 height 35
paste input "17228978"
type input "17228978"
click at [780, 441] on button "TRACK SHIPMENT" at bounding box center [784, 454] width 135 height 35
